Goal: Transaction & Acquisition: Purchase product/service

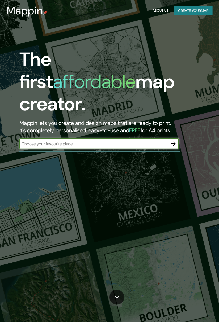
click at [98, 151] on div at bounding box center [99, 151] width 160 height 1
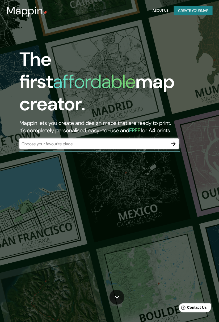
click at [111, 141] on input "text" at bounding box center [93, 144] width 149 height 6
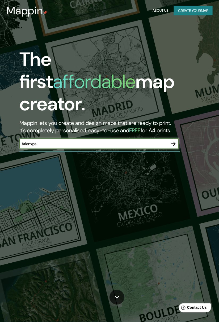
type input "Atlampa"
click at [175, 141] on icon "button" at bounding box center [173, 144] width 6 height 6
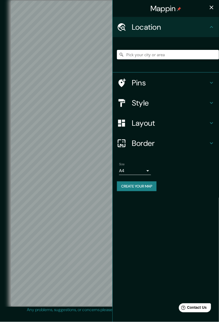
click at [173, 122] on h4 "Layout" at bounding box center [170, 123] width 76 height 10
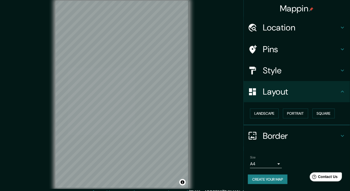
click at [219, 75] on h4 "Style" at bounding box center [301, 70] width 76 height 11
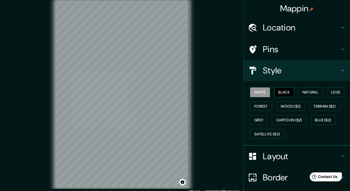
click at [219, 91] on button "Black" at bounding box center [284, 93] width 20 height 10
click at [219, 89] on button "Natural" at bounding box center [310, 93] width 24 height 10
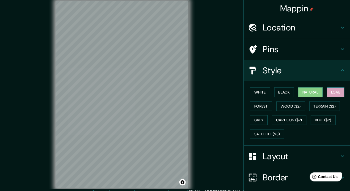
click at [219, 93] on button "Love" at bounding box center [336, 93] width 18 height 10
click at [219, 110] on button "Forest" at bounding box center [261, 107] width 22 height 10
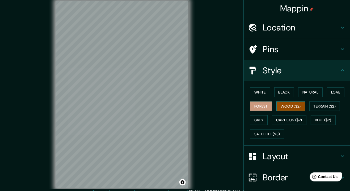
click at [219, 106] on button "Wood ($2)" at bounding box center [290, 107] width 29 height 10
click at [219, 106] on button "Terrain ($2)" at bounding box center [324, 107] width 31 height 10
click at [219, 108] on button "Wood ($2)" at bounding box center [290, 107] width 29 height 10
click at [219, 119] on button "Grey" at bounding box center [259, 121] width 18 height 10
click at [219, 105] on button "Wood ($2)" at bounding box center [290, 107] width 29 height 10
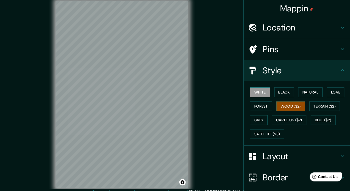
click at [219, 90] on button "White" at bounding box center [260, 93] width 20 height 10
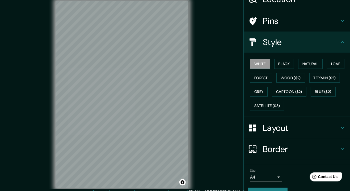
click at [219, 125] on h4 "Layout" at bounding box center [301, 128] width 76 height 11
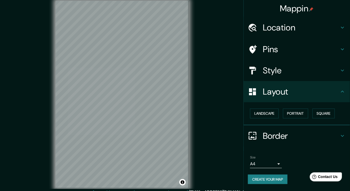
click at [219, 85] on div "Layout" at bounding box center [297, 91] width 106 height 21
click at [219, 72] on icon at bounding box center [342, 70] width 6 height 6
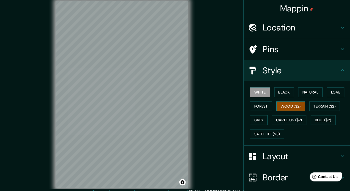
click at [219, 106] on button "Wood ($2)" at bounding box center [290, 107] width 29 height 10
click at [219, 105] on button "Terrain ($2)" at bounding box center [324, 107] width 31 height 10
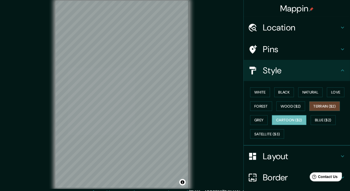
click at [219, 117] on button "Cartoon ($2)" at bounding box center [289, 121] width 35 height 10
click at [219, 109] on button "Wood ($2)" at bounding box center [290, 107] width 29 height 10
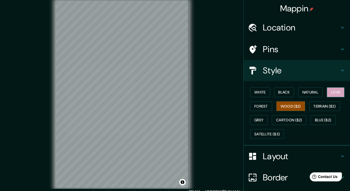
click at [219, 93] on button "Love" at bounding box center [336, 93] width 18 height 10
click at [219, 88] on button "Natural" at bounding box center [310, 93] width 24 height 10
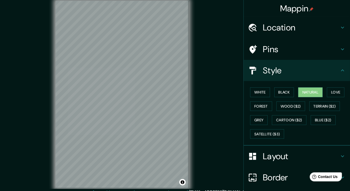
click at [219, 72] on icon at bounding box center [342, 70] width 6 height 6
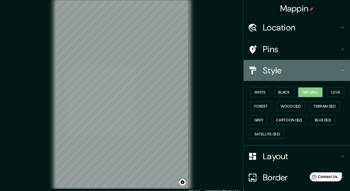
click at [219, 77] on div "Style" at bounding box center [297, 70] width 106 height 21
click at [219, 76] on h4 "Style" at bounding box center [301, 70] width 76 height 11
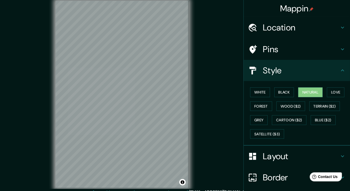
click at [219, 75] on h4 "Style" at bounding box center [301, 70] width 76 height 11
click at [219, 94] on button "Black" at bounding box center [284, 93] width 20 height 10
click at [219, 95] on button "White" at bounding box center [260, 93] width 20 height 10
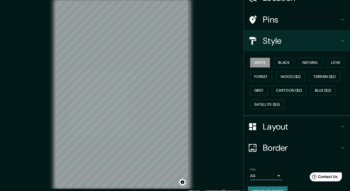
click at [219, 131] on h4 "Layout" at bounding box center [301, 127] width 76 height 11
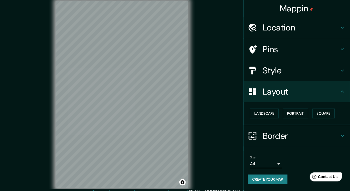
click at [219, 143] on div "Border" at bounding box center [297, 136] width 106 height 21
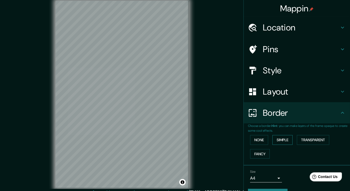
click at [219, 140] on button "Simple" at bounding box center [282, 140] width 20 height 10
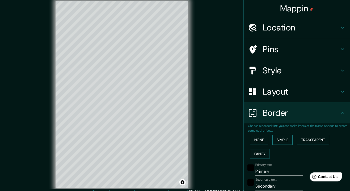
click at [219, 142] on button "Simple" at bounding box center [282, 140] width 20 height 10
click at [219, 143] on button "Transparent" at bounding box center [313, 140] width 32 height 10
click at [219, 140] on button "None" at bounding box center [259, 140] width 18 height 10
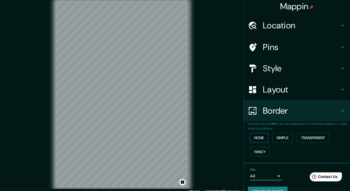
scroll to position [2, 0]
click at [219, 49] on h4 "Pins" at bounding box center [301, 47] width 76 height 11
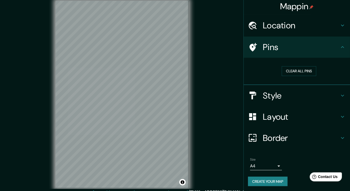
click at [219, 50] on h4 "Pins" at bounding box center [301, 47] width 76 height 11
click at [219, 74] on button "Clear all pins" at bounding box center [298, 71] width 35 height 10
click at [219, 75] on button "Clear all pins" at bounding box center [298, 71] width 35 height 10
click at [219, 97] on h4 "Style" at bounding box center [301, 96] width 76 height 11
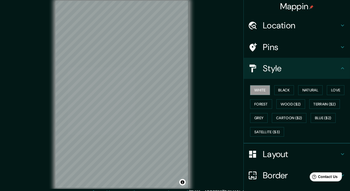
click at [219, 155] on h4 "Layout" at bounding box center [301, 154] width 76 height 11
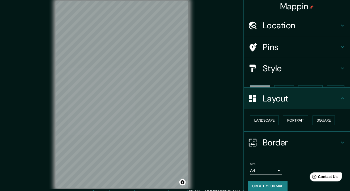
scroll to position [0, 0]
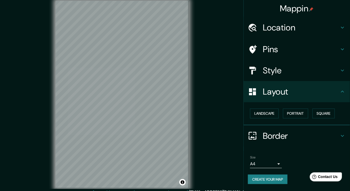
click at [219, 25] on icon at bounding box center [342, 27] width 6 height 6
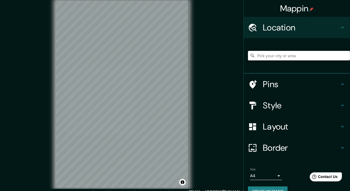
click at [219, 88] on h4 "Pins" at bounding box center [301, 84] width 76 height 11
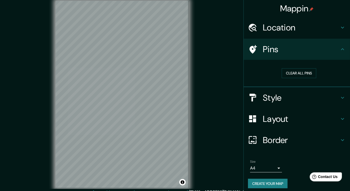
click at [219, 99] on h4 "Style" at bounding box center [301, 98] width 76 height 11
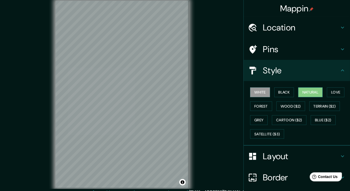
click at [219, 91] on button "Natural" at bounding box center [310, 93] width 24 height 10
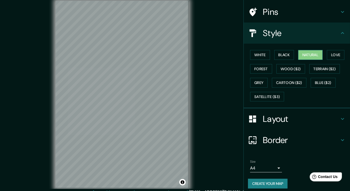
scroll to position [41, 0]
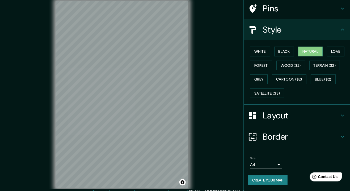
click at [219, 165] on body "Mappin Location Pins Style White Black Natural Love Forest Wood ($2) Terrain ($…" at bounding box center [175, 95] width 350 height 191
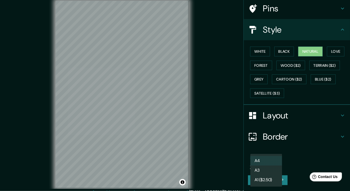
click at [219, 171] on li "A3" at bounding box center [266, 171] width 32 height 10
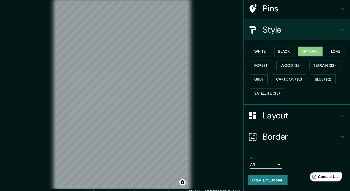
click at [219, 183] on button "Create your map" at bounding box center [268, 181] width 40 height 10
click at [219, 185] on button "Create your map" at bounding box center [268, 181] width 40 height 10
click at [219, 180] on button "Create your map" at bounding box center [268, 181] width 40 height 10
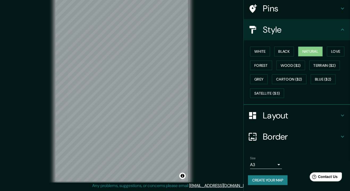
scroll to position [19, 0]
click at [219, 181] on button "Create your map" at bounding box center [268, 181] width 40 height 10
click at [219, 164] on body "Mappin Location Pins Style White Black Natural Love Forest Wood ($2) Terrain ($…" at bounding box center [175, 89] width 350 height 191
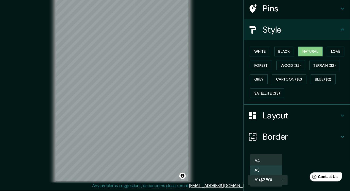
click at [219, 159] on li "A4" at bounding box center [266, 161] width 32 height 10
type input "single"
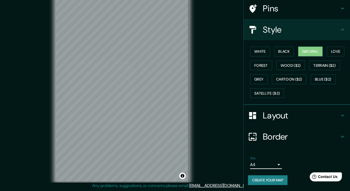
click at [219, 182] on button "Create your map" at bounding box center [268, 181] width 40 height 10
click at [181, 173] on button "Toggle attribution" at bounding box center [182, 176] width 6 height 6
click at [182, 173] on button "Toggle attribution" at bounding box center [182, 176] width 6 height 6
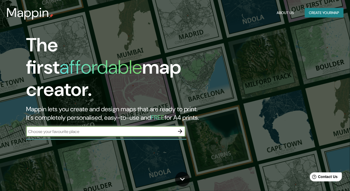
click at [326, 14] on button "Create your map" at bounding box center [324, 13] width 39 height 10
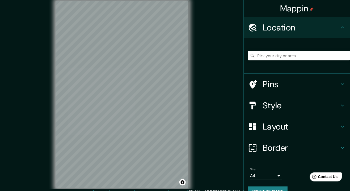
click at [280, 84] on h4 "Pins" at bounding box center [301, 84] width 76 height 11
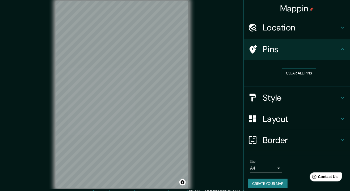
click at [294, 105] on div "Style" at bounding box center [297, 97] width 106 height 21
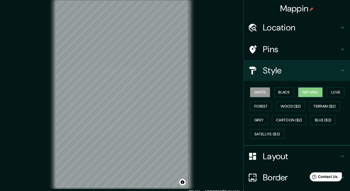
click at [313, 95] on button "Natural" at bounding box center [310, 93] width 24 height 10
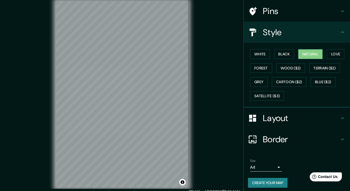
scroll to position [41, 0]
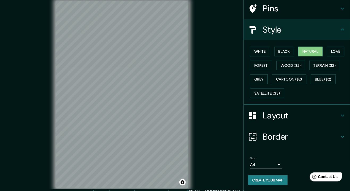
click at [281, 179] on button "Create your map" at bounding box center [268, 181] width 40 height 10
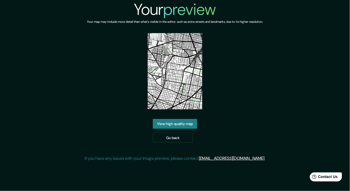
click at [157, 129] on link "View high quality map" at bounding box center [175, 124] width 44 height 10
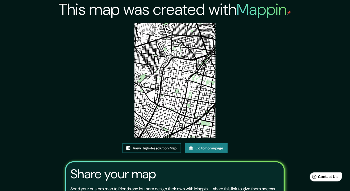
click at [173, 153] on link "View High-Resolution Map" at bounding box center [151, 149] width 58 height 10
